Goal: Task Accomplishment & Management: Manage account settings

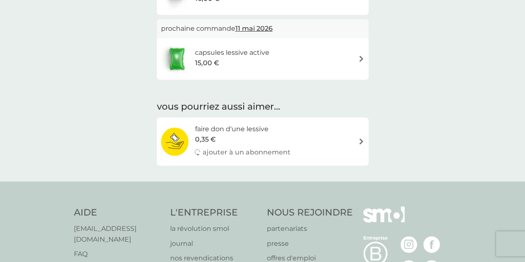
click at [353, 62] on div "capsules lessive active 15,00 €" at bounding box center [262, 58] width 203 height 29
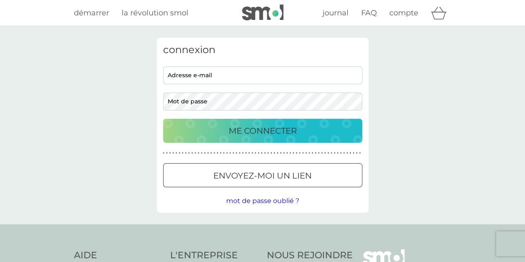
type input "[PERSON_NAME][EMAIL_ADDRESS][DOMAIN_NAME]"
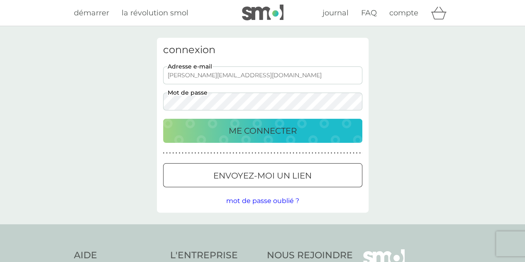
click at [312, 132] on div "ME CONNECTER" at bounding box center [262, 130] width 183 height 13
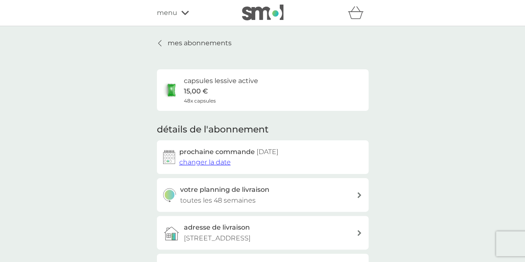
click at [426, 130] on div "mes abonnements capsules lessive active 15,00 € 48x capsules détails de l'abonn…" at bounding box center [262, 217] width 525 height 382
